Goal: Task Accomplishment & Management: Use online tool/utility

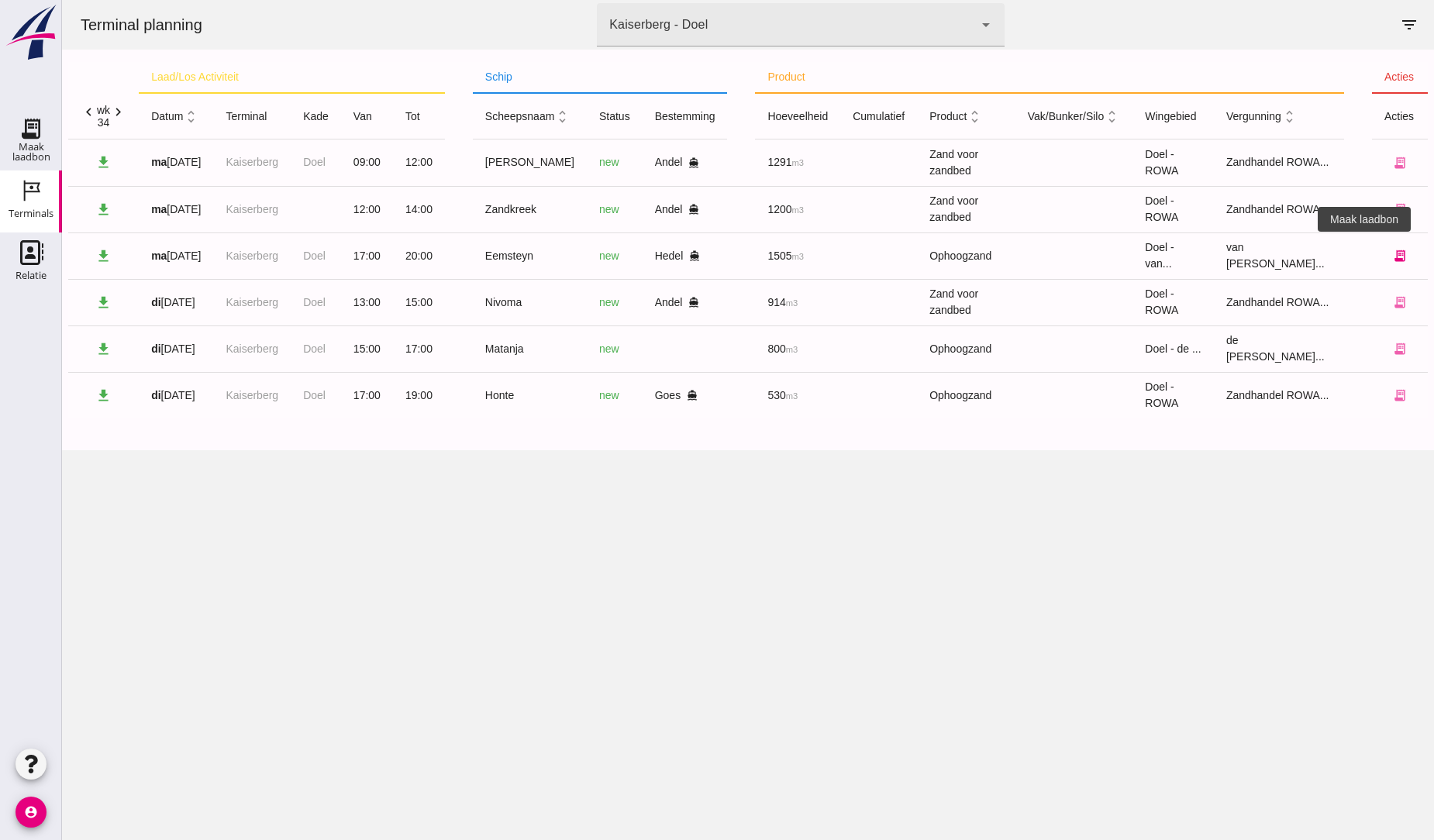
click at [1392, 257] on icon "receipt_long" at bounding box center [1399, 255] width 14 height 14
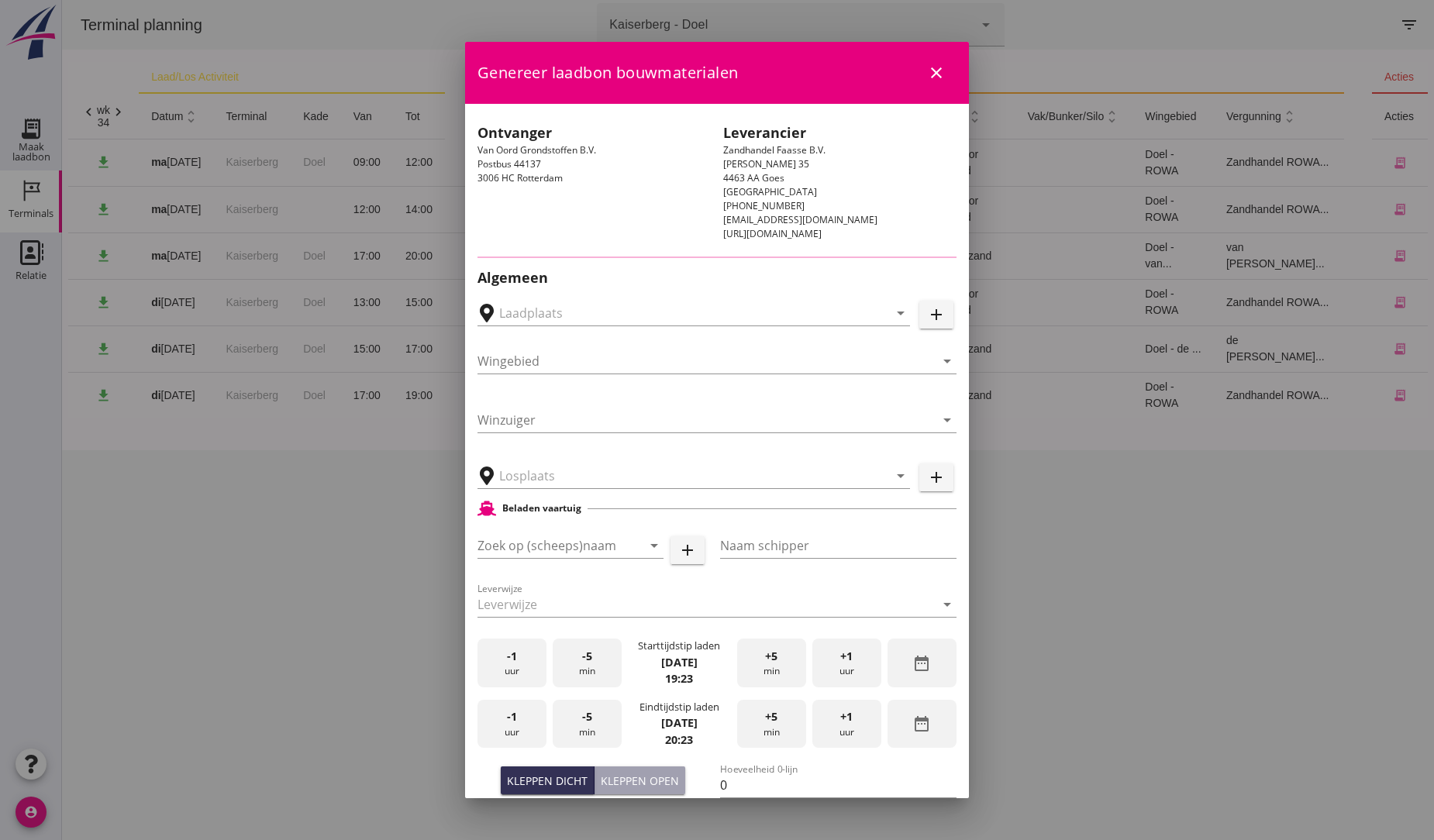
type input "[PERSON_NAME], Hedel"
type input "Eemsteyn"
type input "[PERSON_NAME]"
type input "1643"
type input "Ophoogzand (6120)"
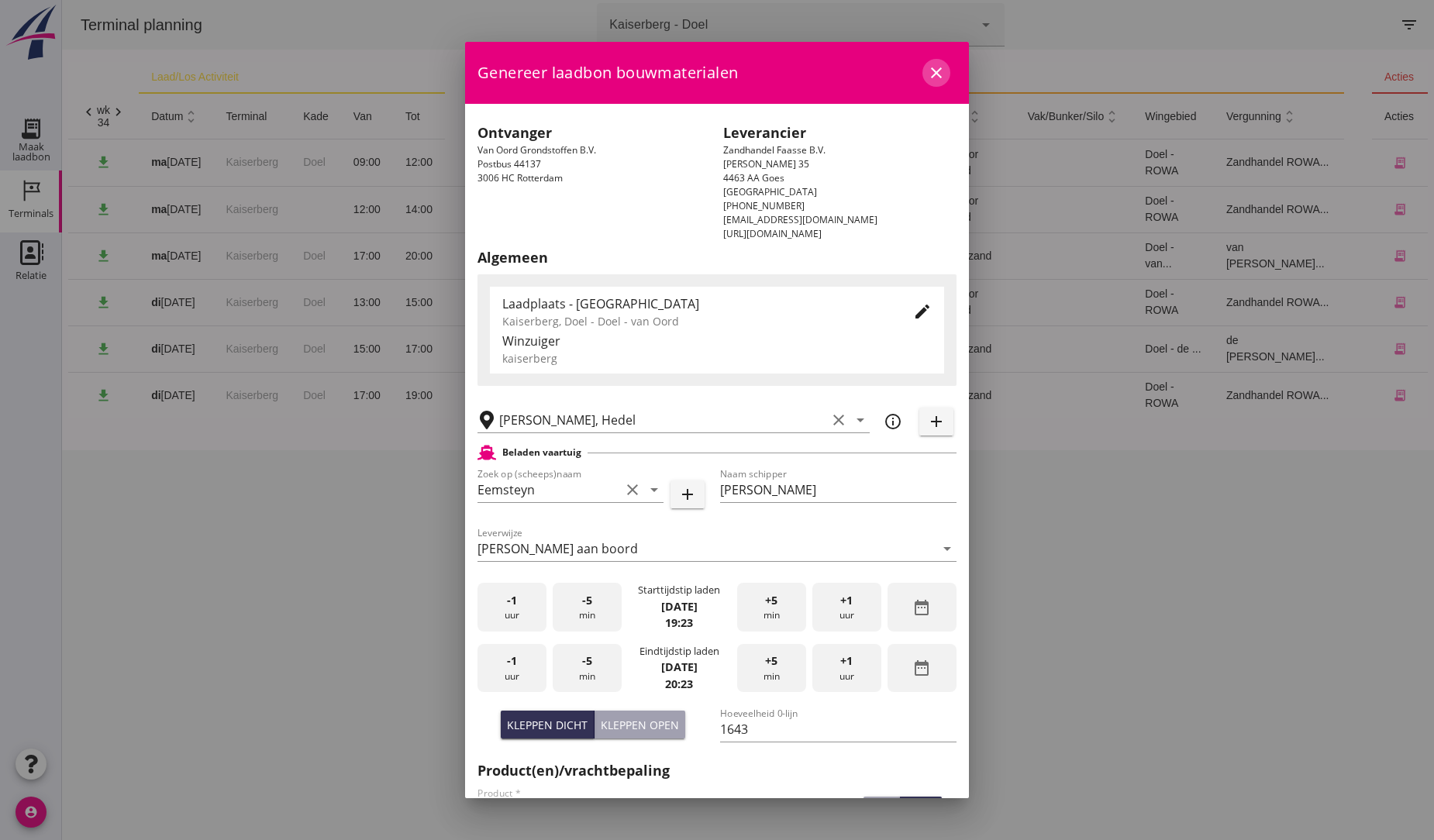
click at [927, 72] on icon "close" at bounding box center [936, 72] width 18 height 18
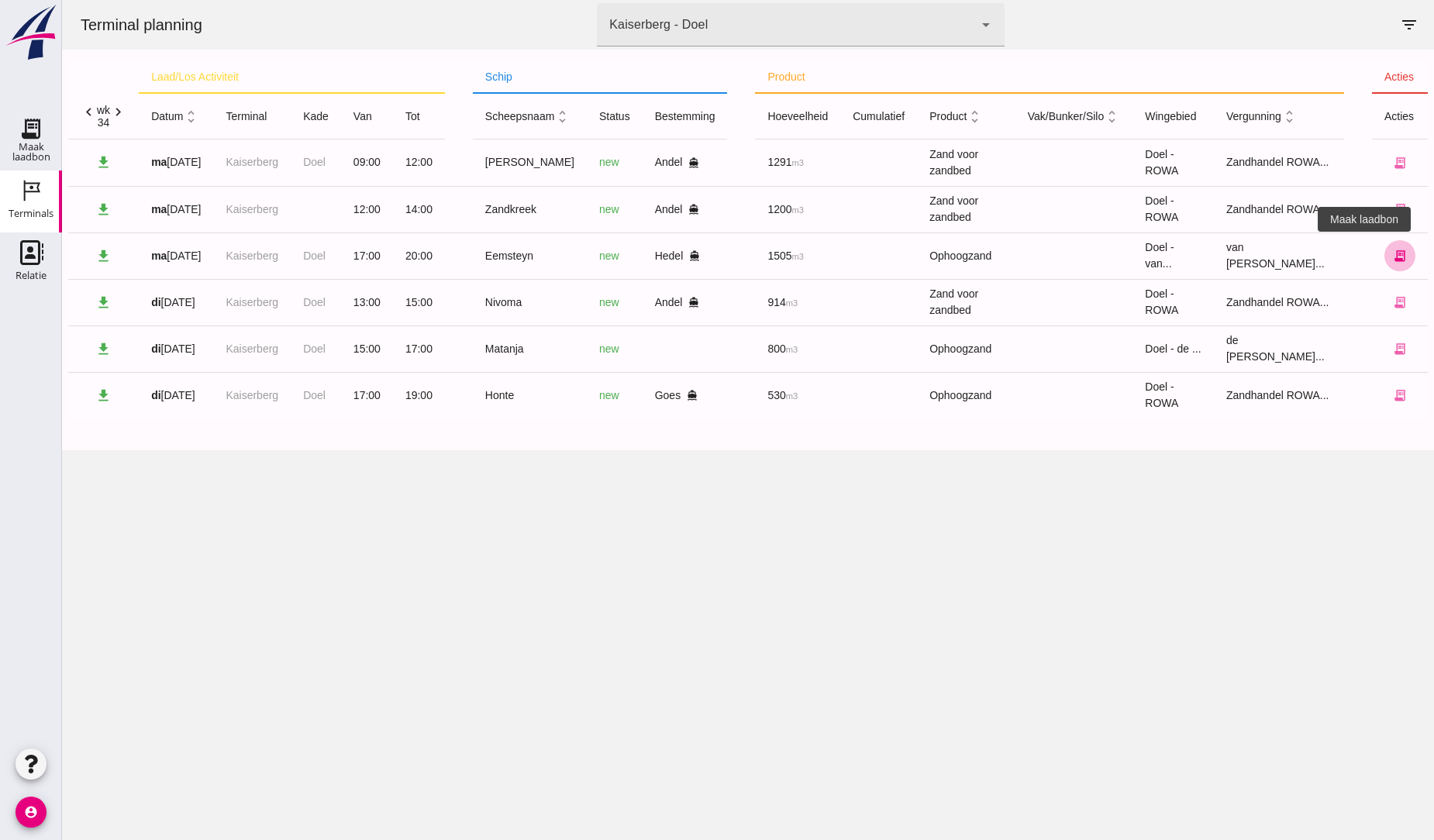
click at [1392, 252] on icon "receipt_long" at bounding box center [1399, 255] width 14 height 14
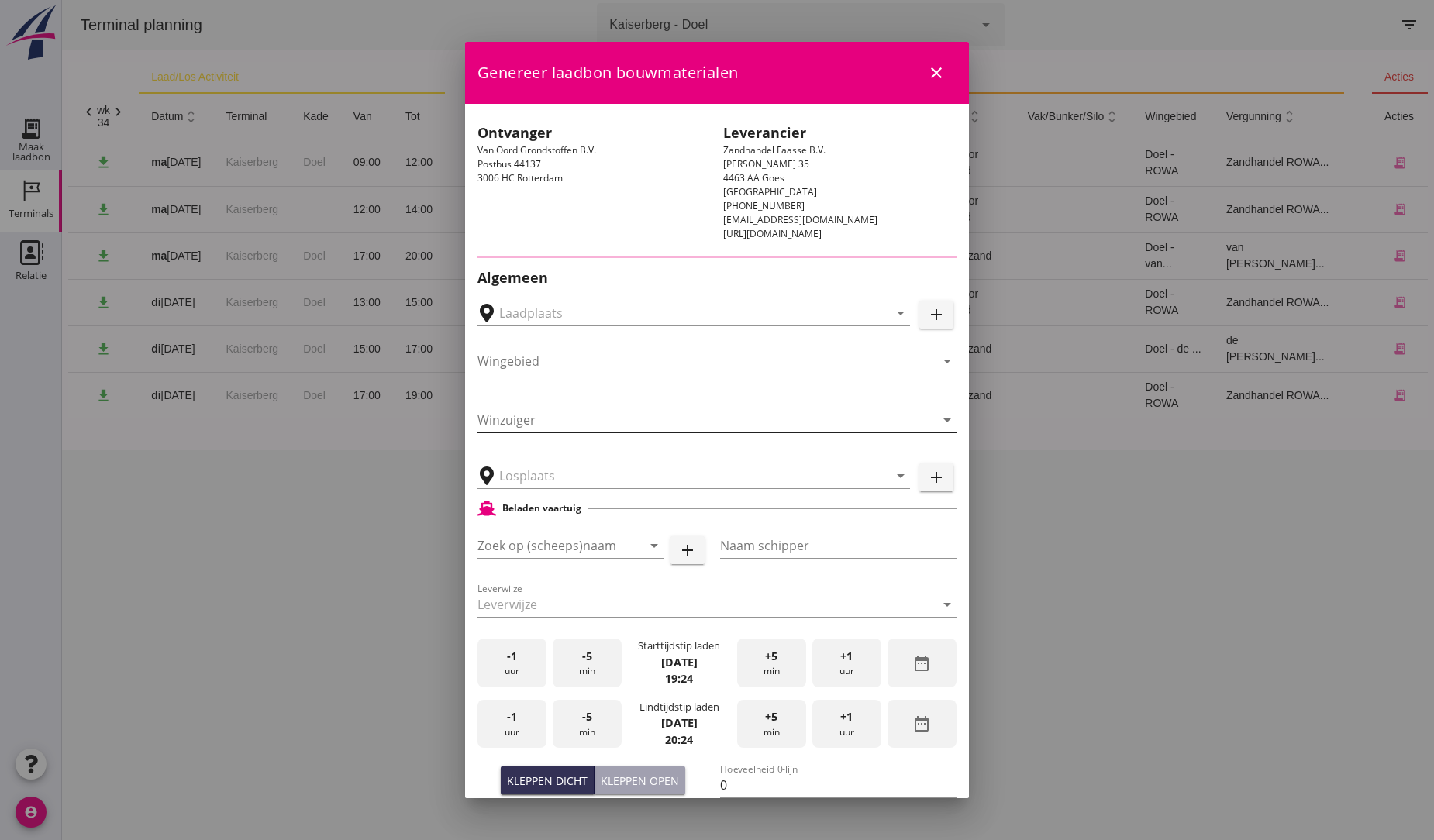
type input "[PERSON_NAME], Hedel"
type input "Eemsteyn"
type input "[PERSON_NAME]"
type input "1643"
type input "Ophoogzand (6120)"
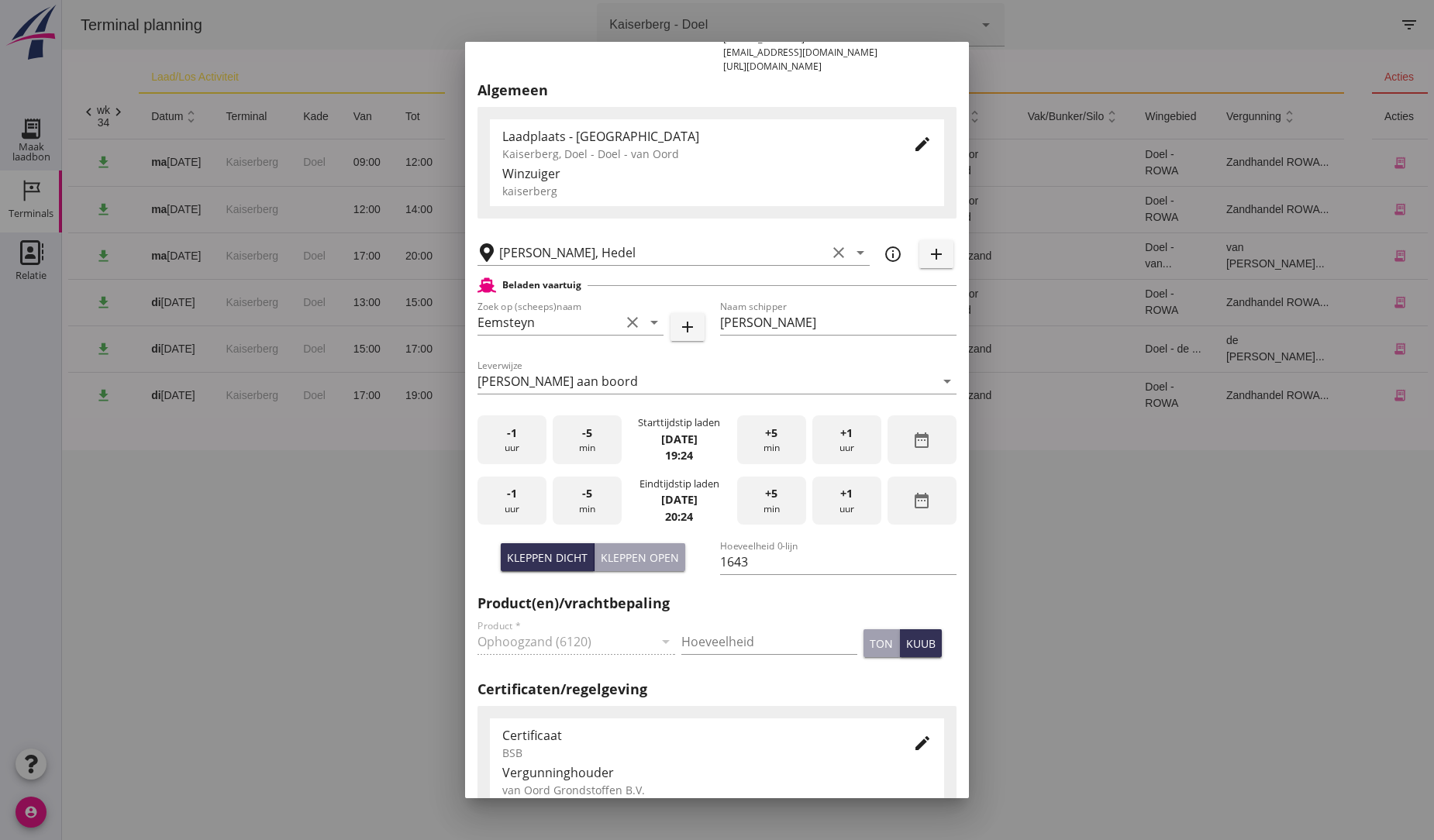
scroll to position [172, 0]
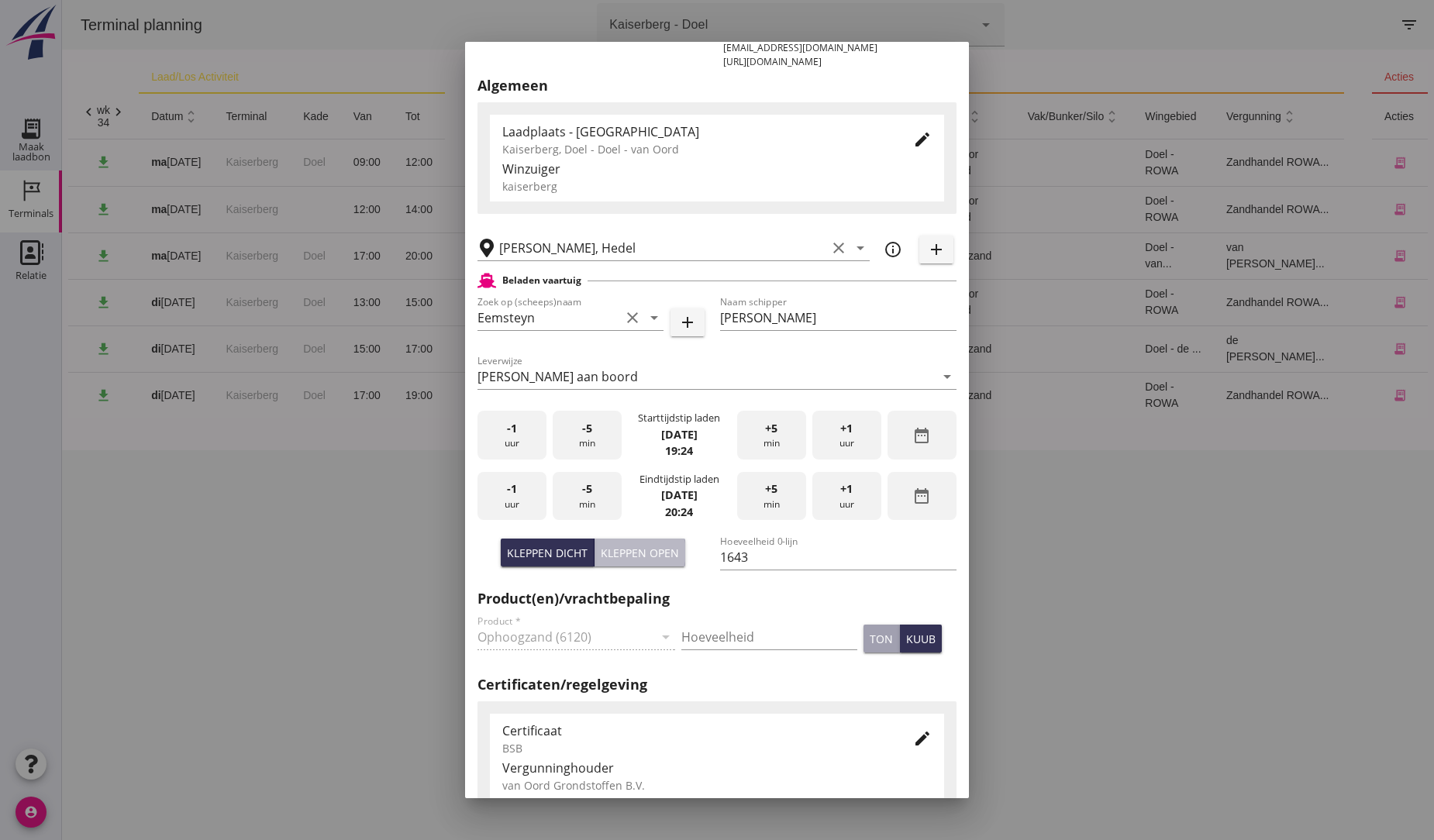
click at [624, 545] on div "Kleppen open" at bounding box center [640, 553] width 79 height 16
type input "1505"
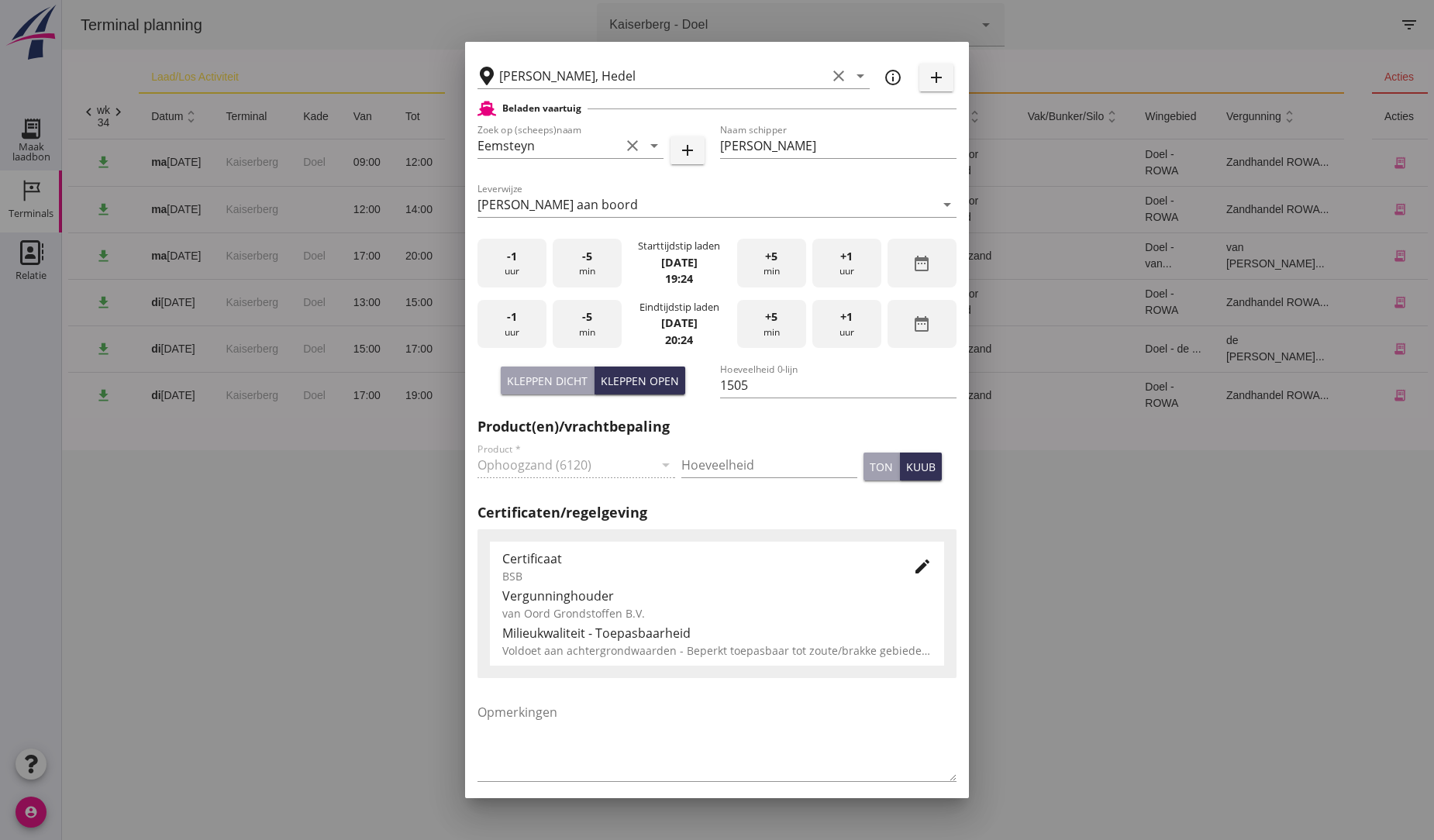
scroll to position [411, 0]
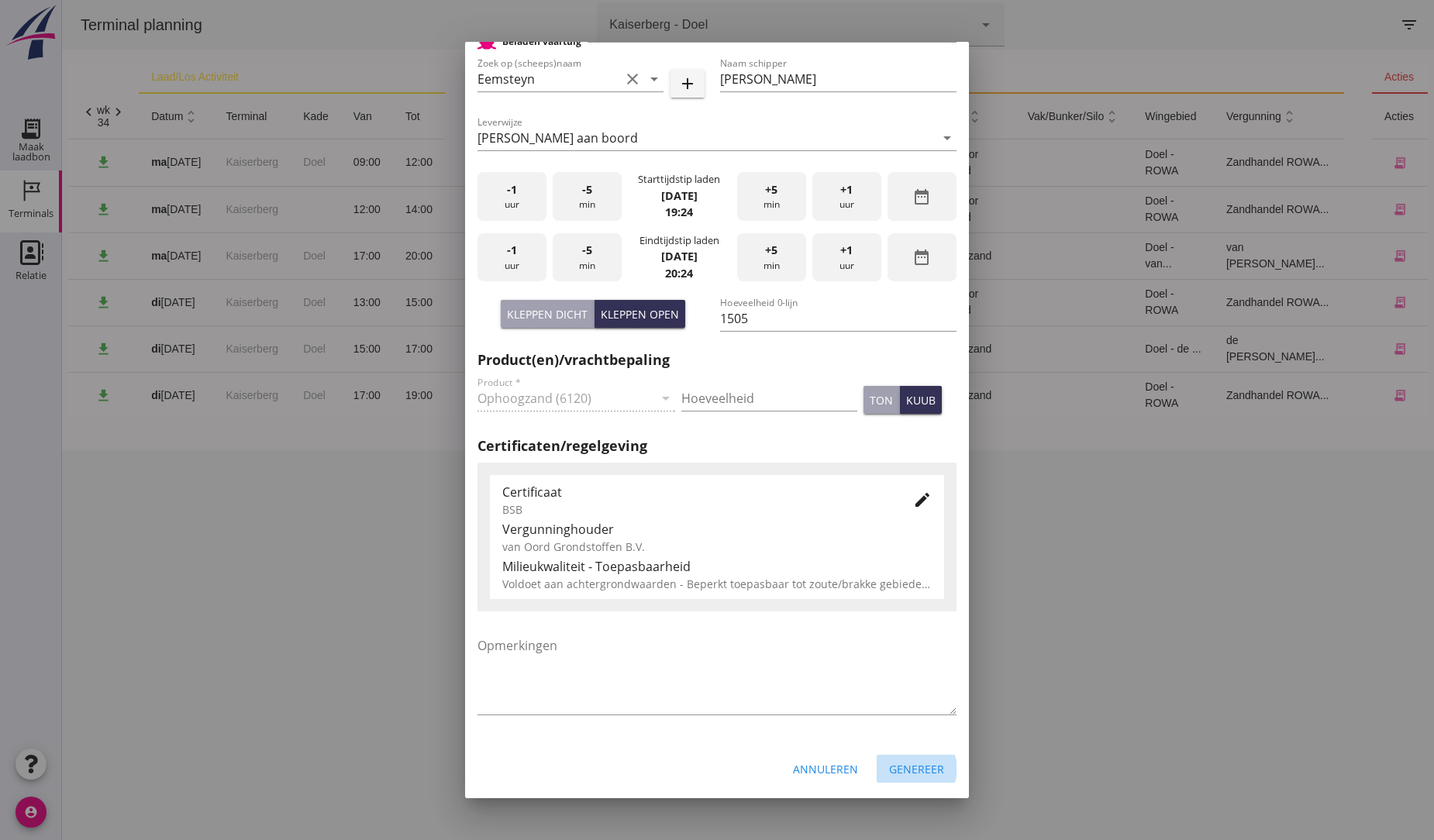
click at [897, 763] on div "Genereer" at bounding box center [916, 769] width 55 height 16
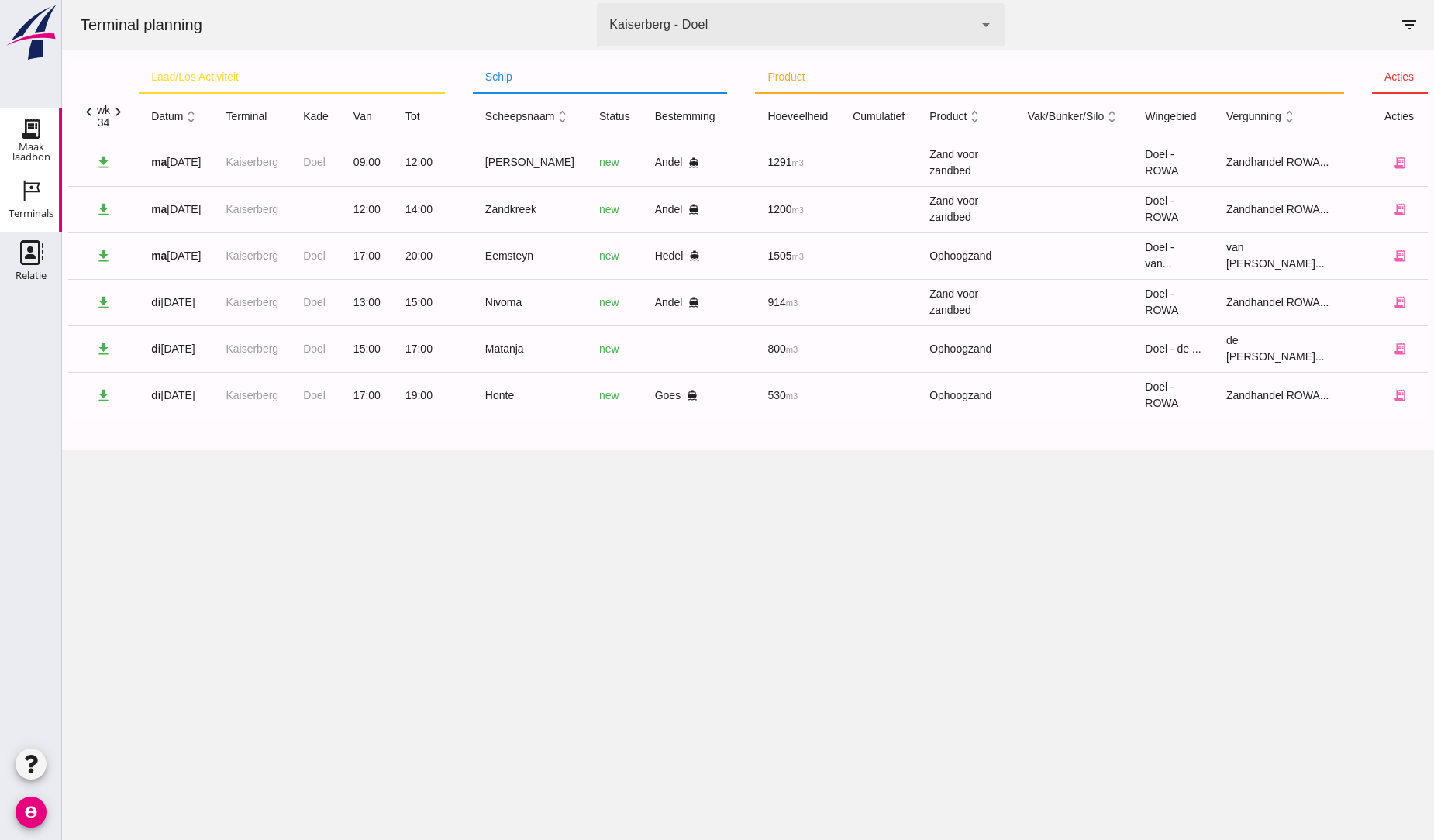
click at [36, 142] on div "Maak laadbon" at bounding box center [30, 152] width 62 height 20
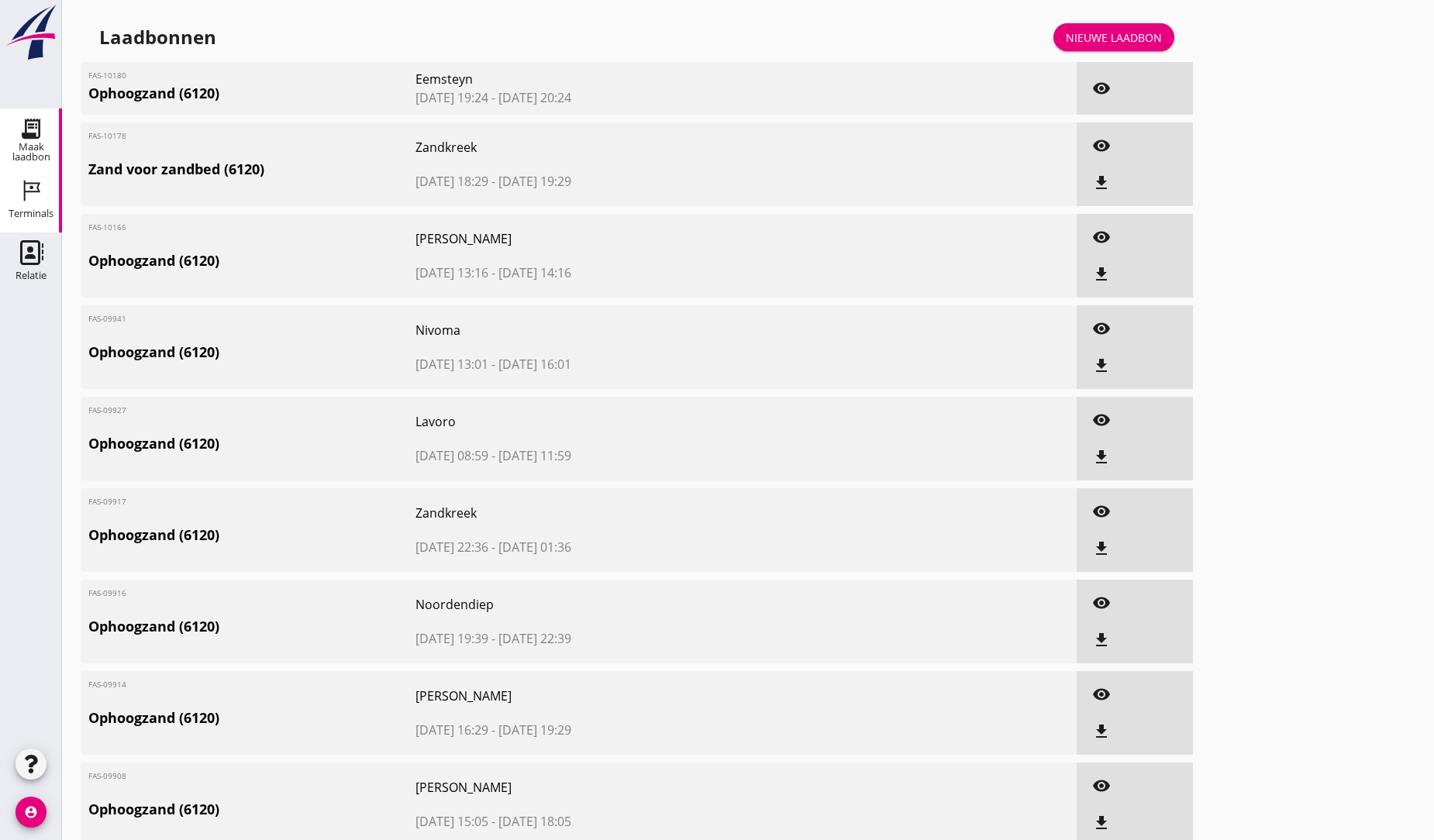
click at [23, 195] on icon "Terminals" at bounding box center [30, 190] width 25 height 25
